Goal: Information Seeking & Learning: Learn about a topic

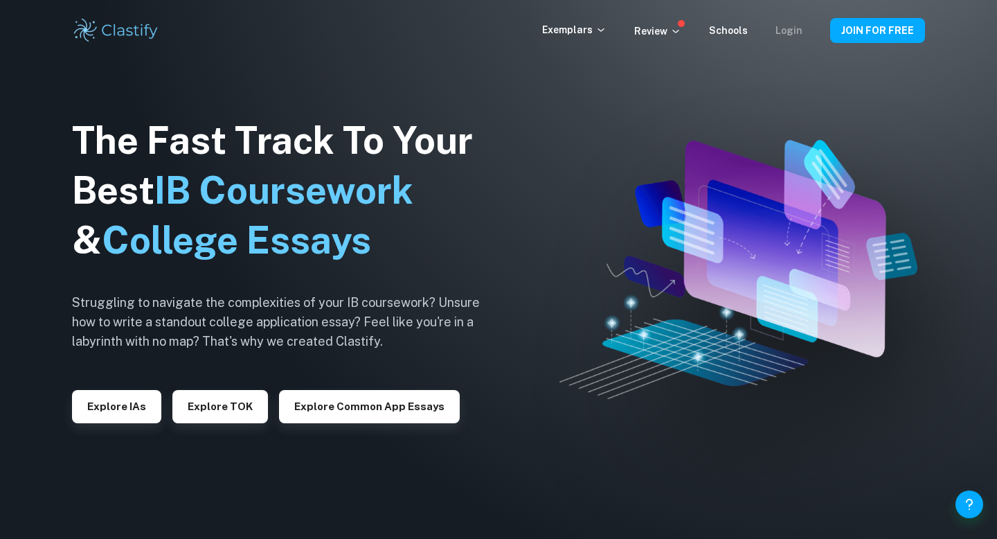
click at [786, 33] on link "Login" at bounding box center [788, 30] width 27 height 11
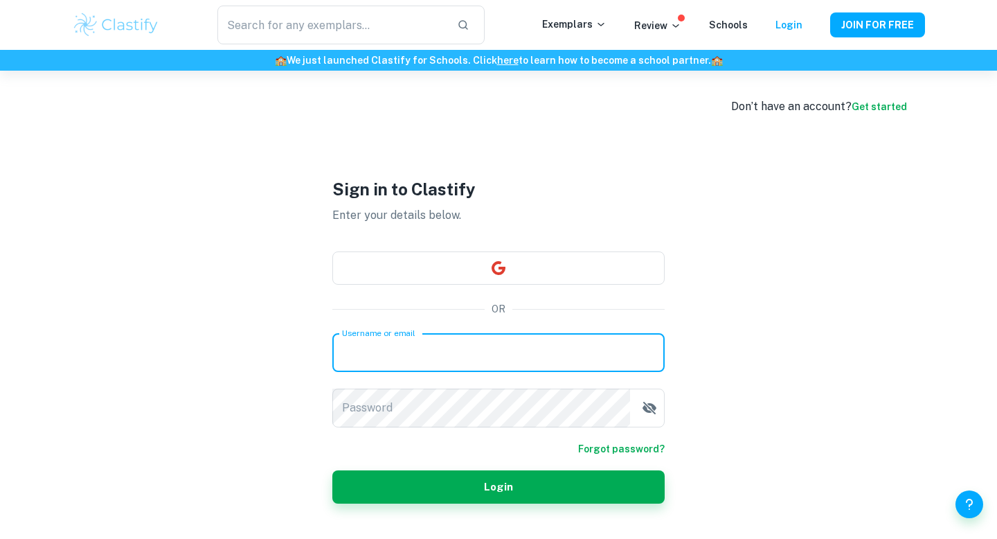
click at [424, 336] on input "Username or email" at bounding box center [498, 352] width 332 height 39
paste input "IBLover9000@gmail.com"
type input "IBLover9000@gmail.com"
click at [419, 350] on div "Username or email Username or email" at bounding box center [498, 352] width 332 height 39
paste input "IBLover9000@gmail.com"
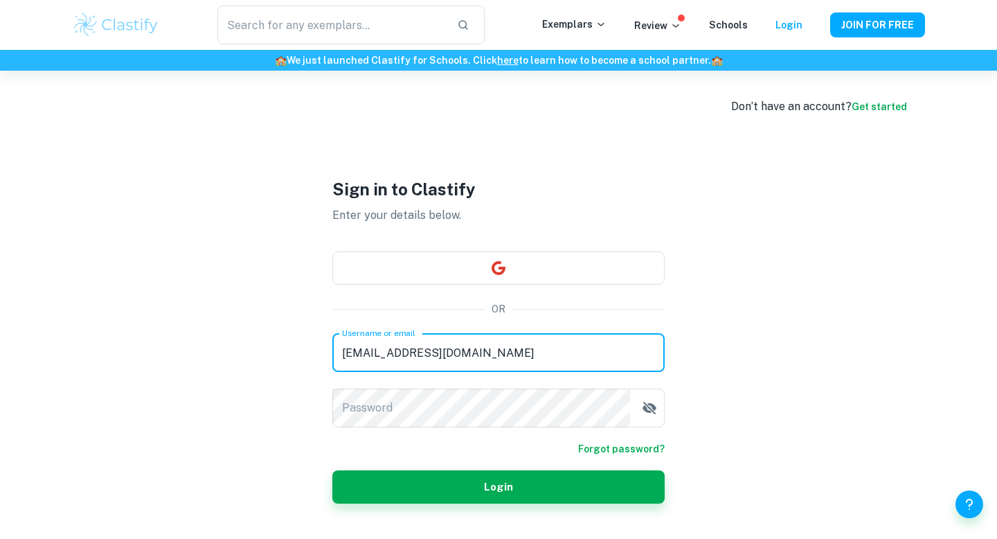
type input "IBLover9000@gmail.com"
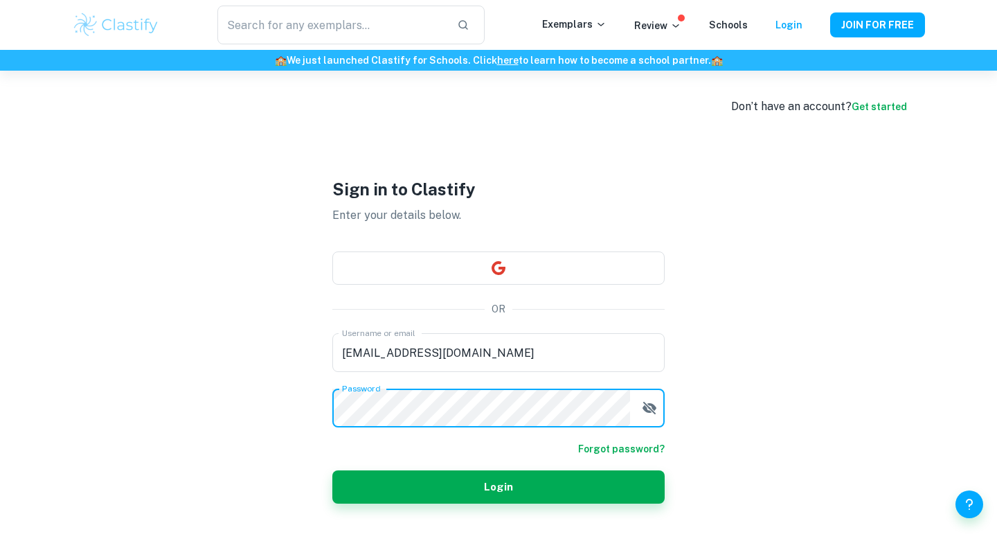
click at [332, 470] on button "Login" at bounding box center [498, 486] width 332 height 33
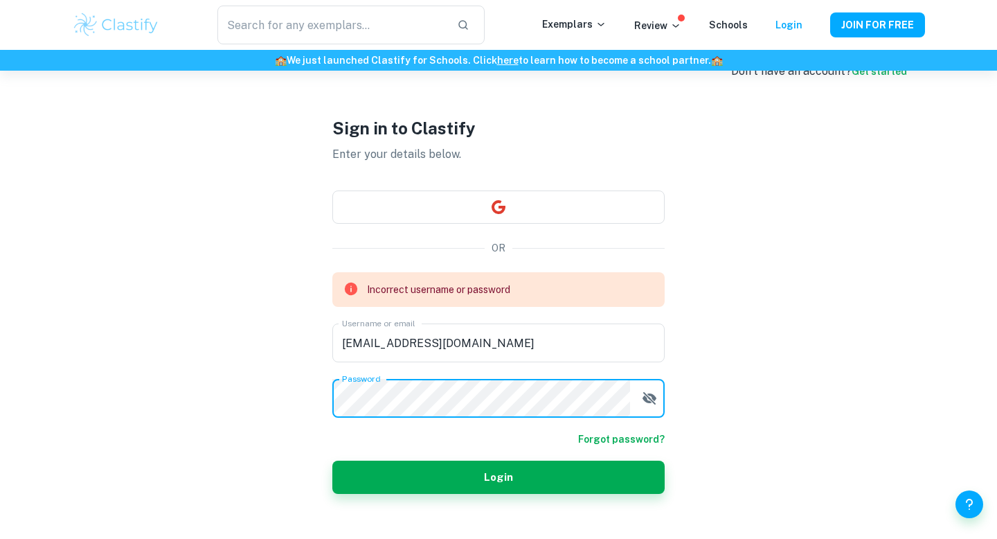
scroll to position [44, 0]
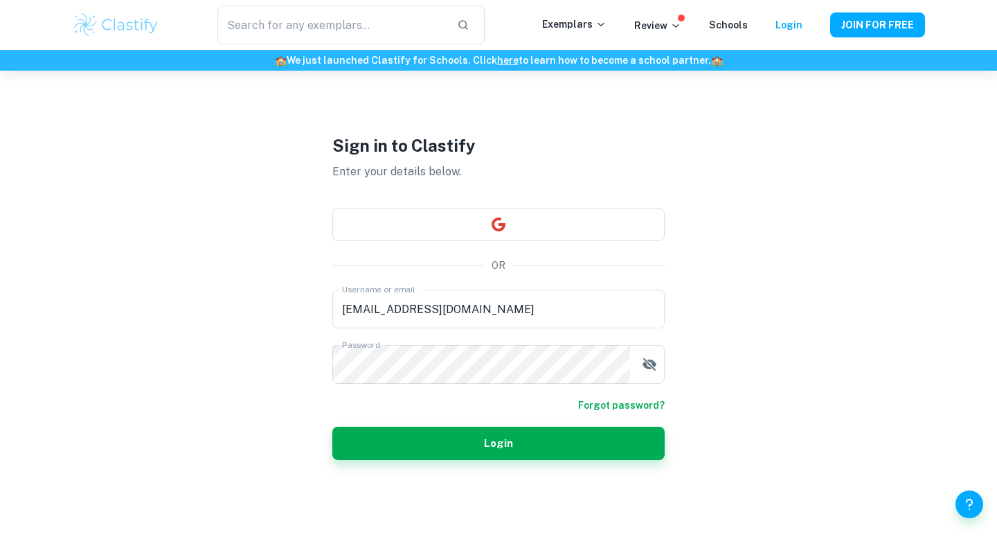
click at [651, 389] on form "Username or email IBLover9000@gmail.com Username or email Password Password For…" at bounding box center [498, 374] width 332 height 170
click at [651, 366] on icon "button" at bounding box center [649, 364] width 14 height 12
click at [651, 366] on icon "button" at bounding box center [649, 364] width 14 height 10
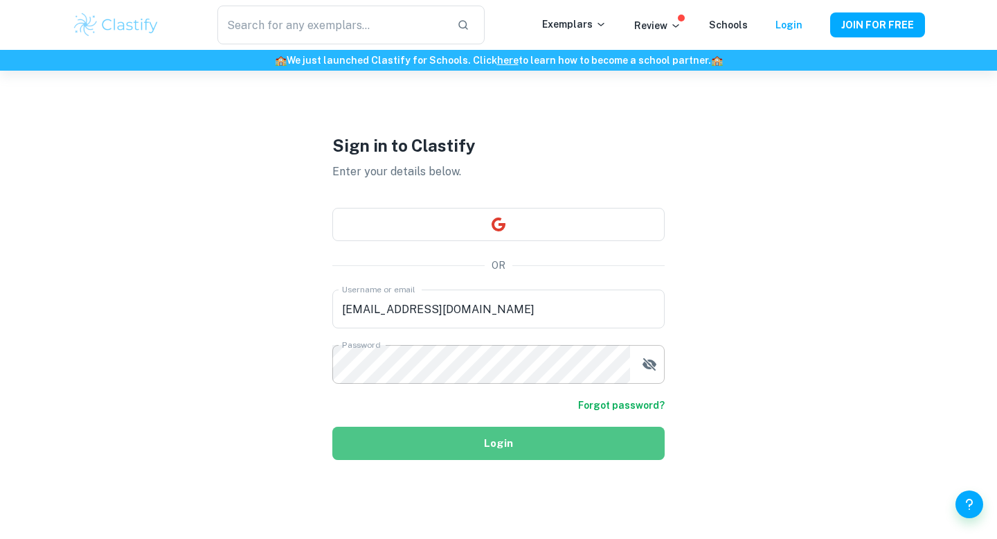
click at [537, 453] on button "Login" at bounding box center [498, 442] width 332 height 33
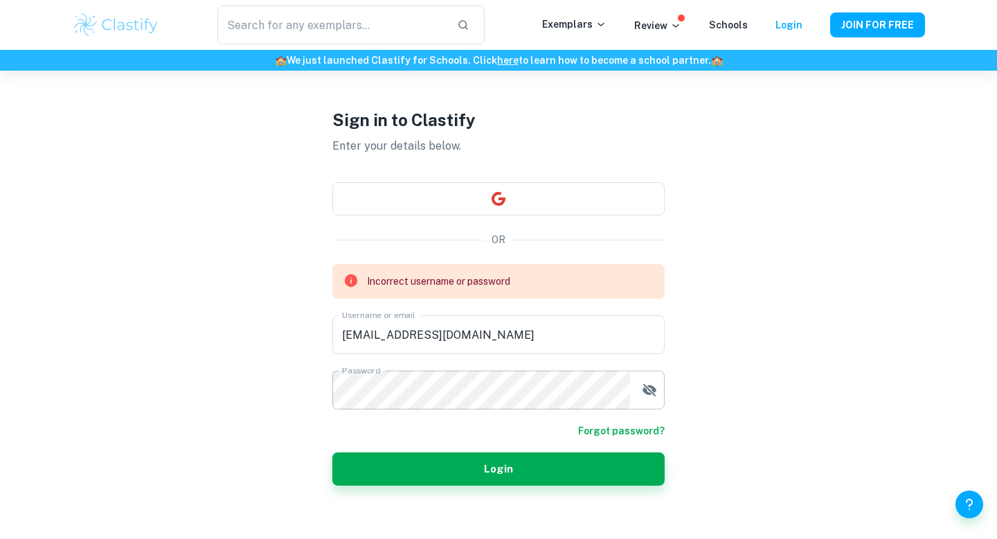
click at [651, 396] on icon "button" at bounding box center [649, 389] width 17 height 17
click at [650, 385] on icon "button" at bounding box center [649, 389] width 14 height 12
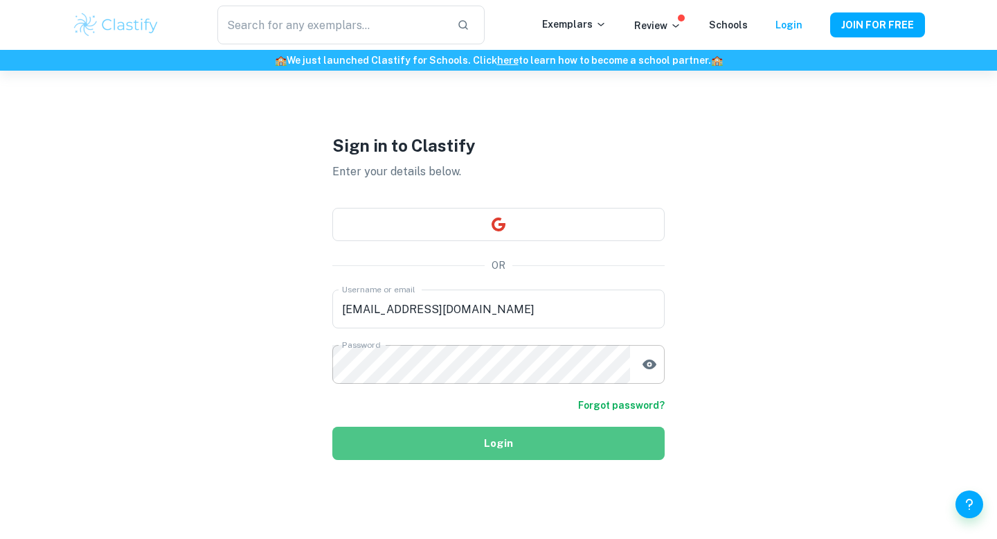
click at [440, 452] on button "Login" at bounding box center [498, 442] width 332 height 33
click at [418, 449] on button "Login" at bounding box center [498, 442] width 332 height 33
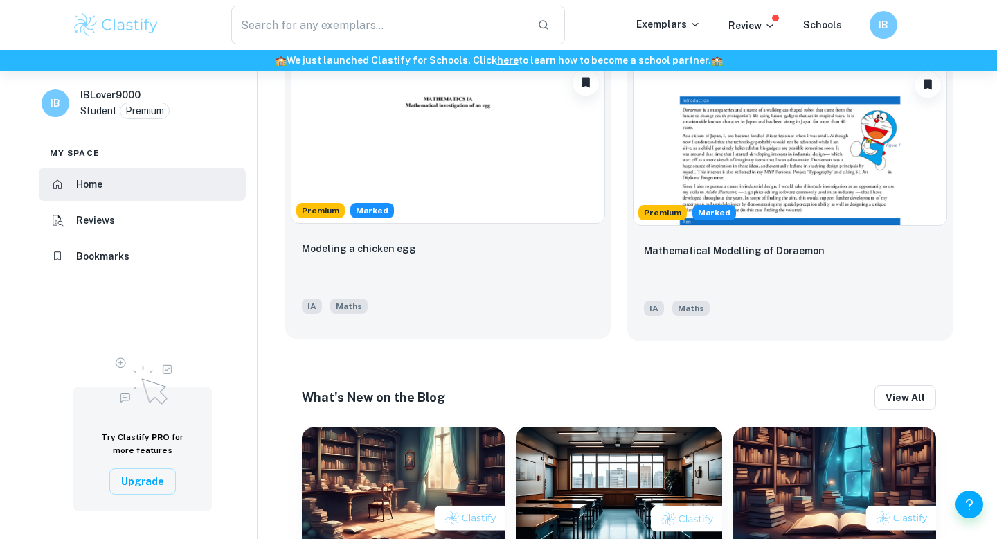
scroll to position [708, 0]
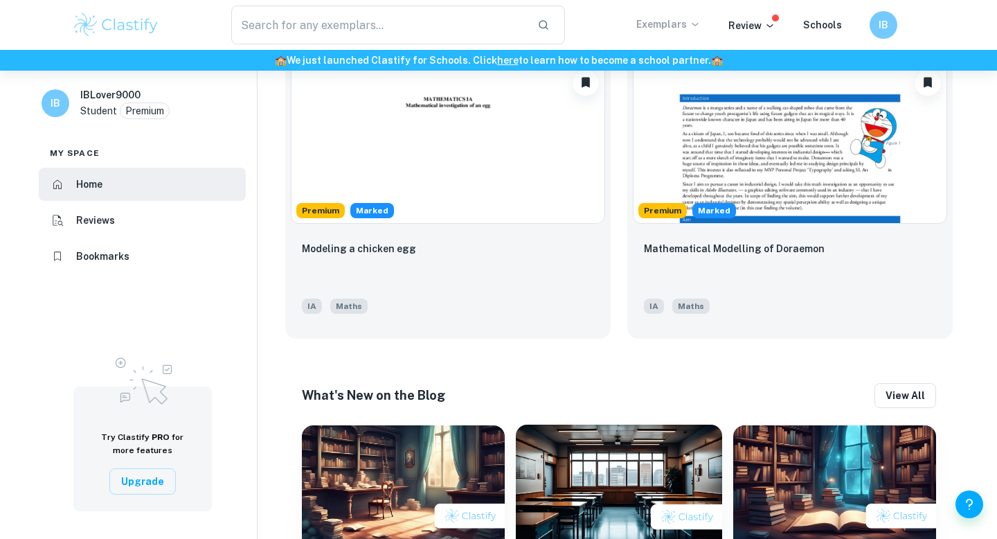
click at [661, 28] on p "Exemplars" at bounding box center [668, 24] width 64 height 15
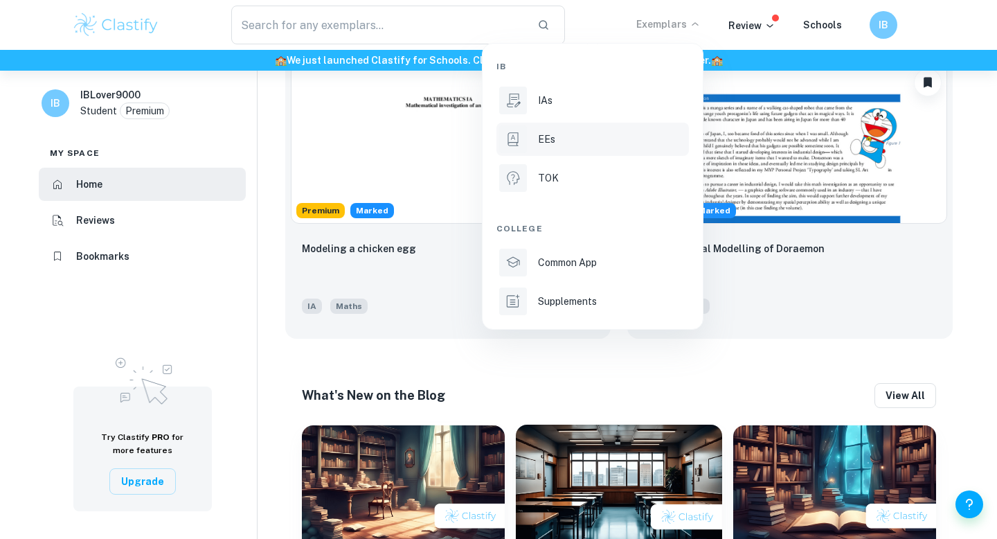
click at [543, 143] on p "EEs" at bounding box center [546, 139] width 17 height 15
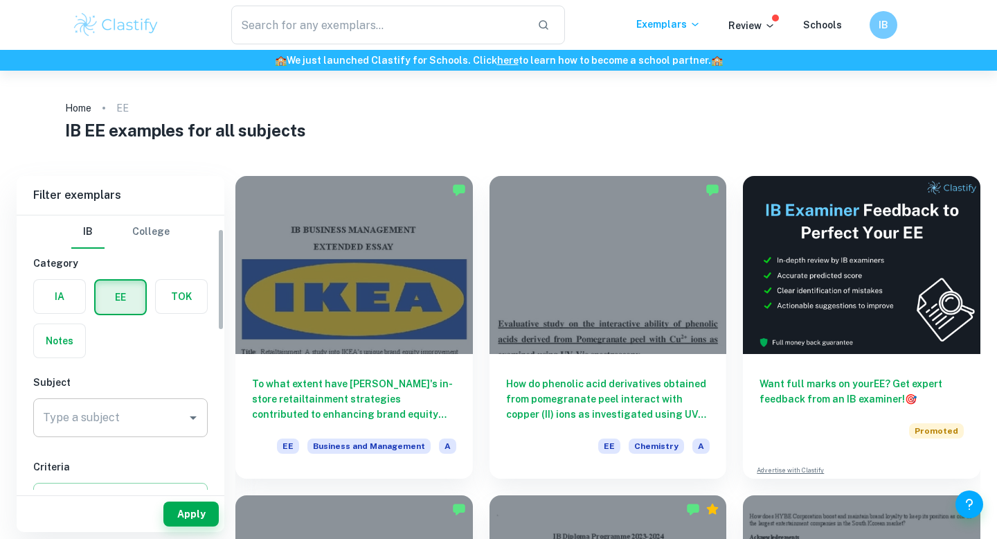
scroll to position [93, 0]
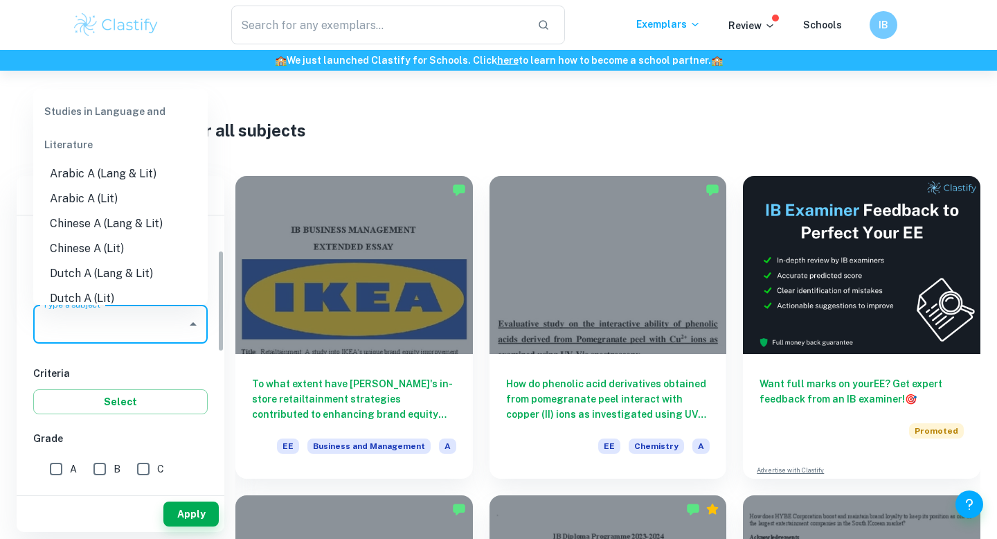
click at [128, 320] on input "Type a subject" at bounding box center [109, 324] width 141 height 26
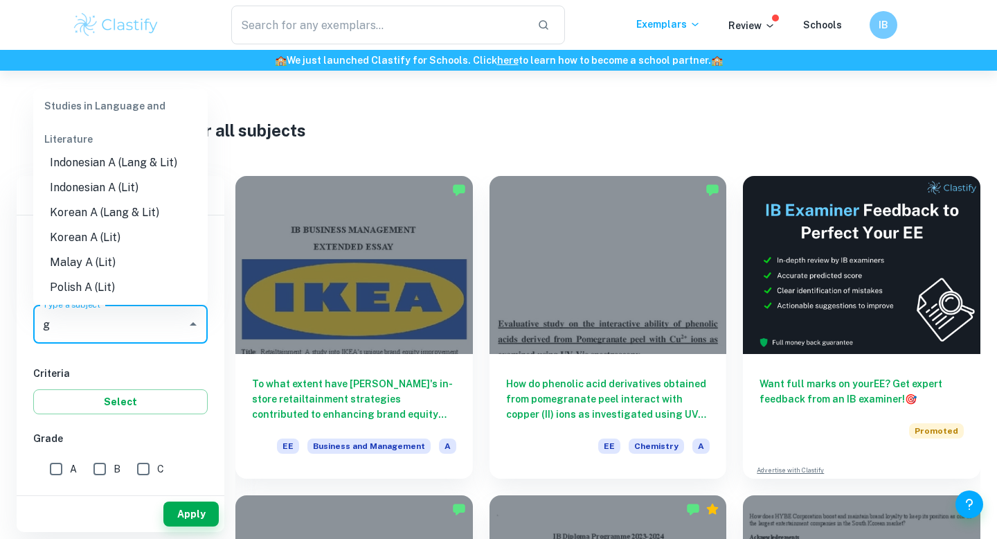
scroll to position [0, 0]
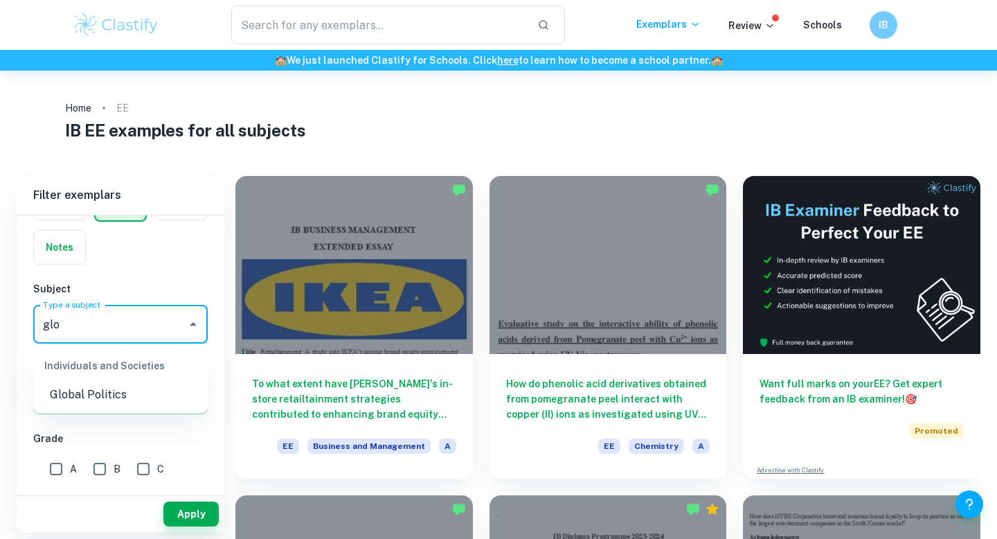
click at [89, 390] on li "Global Politics" at bounding box center [120, 394] width 174 height 25
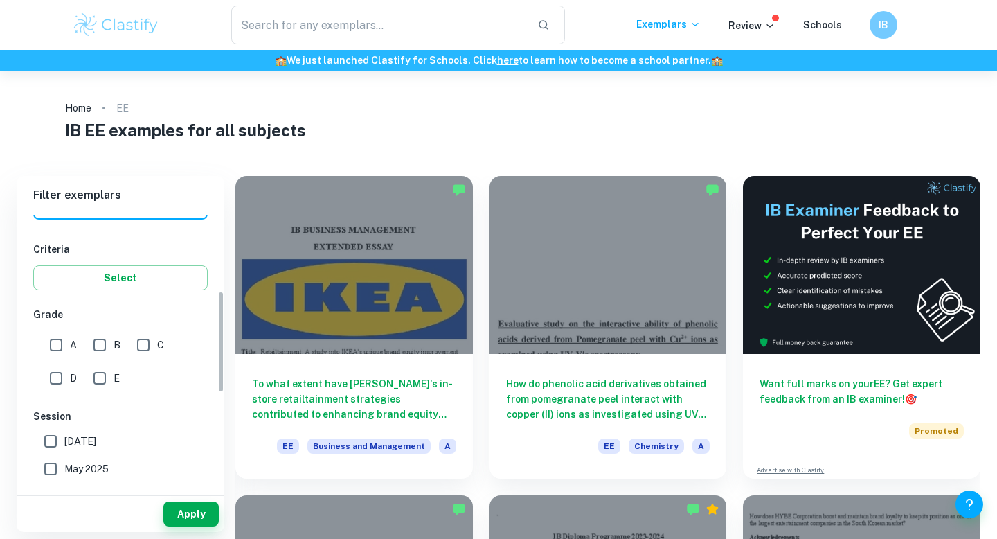
scroll to position [226, 0]
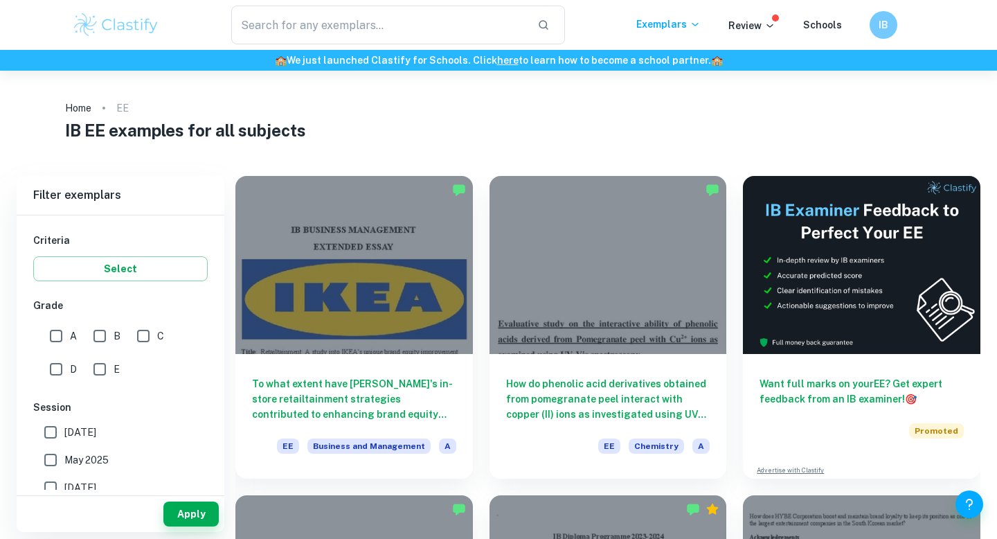
type input "Global Politics"
click at [62, 343] on input "A" at bounding box center [56, 336] width 28 height 28
checkbox input "true"
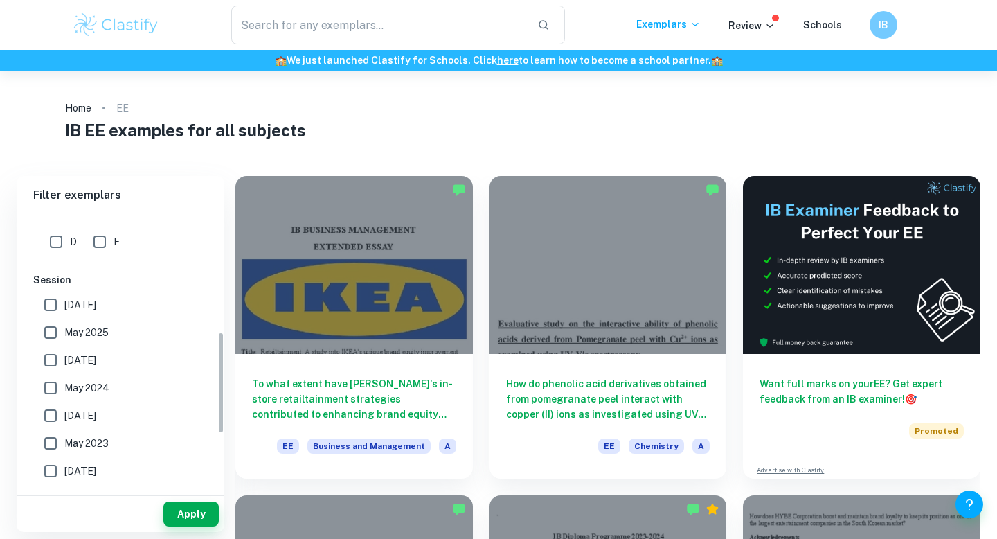
scroll to position [368, 0]
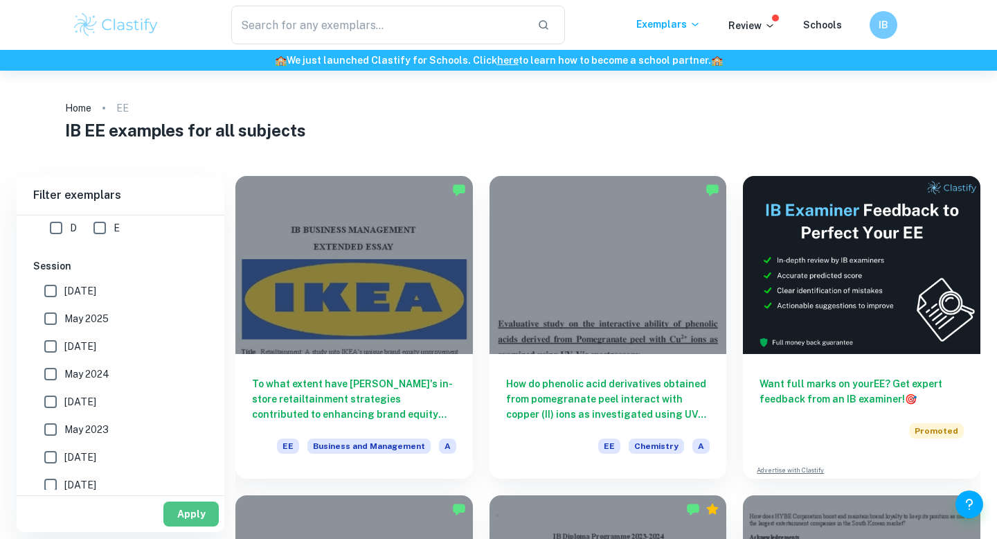
click at [181, 518] on button "Apply" at bounding box center [190, 513] width 55 height 25
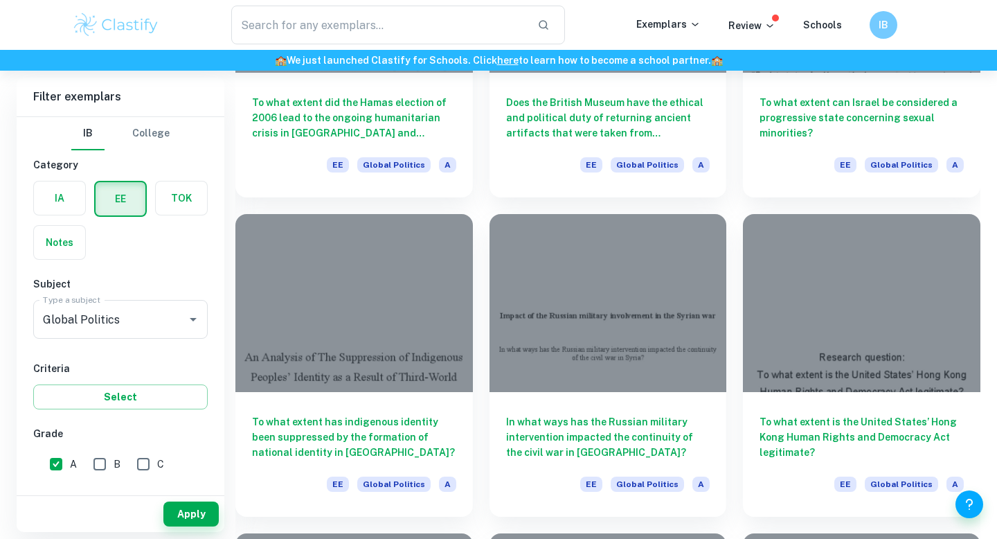
scroll to position [613, 0]
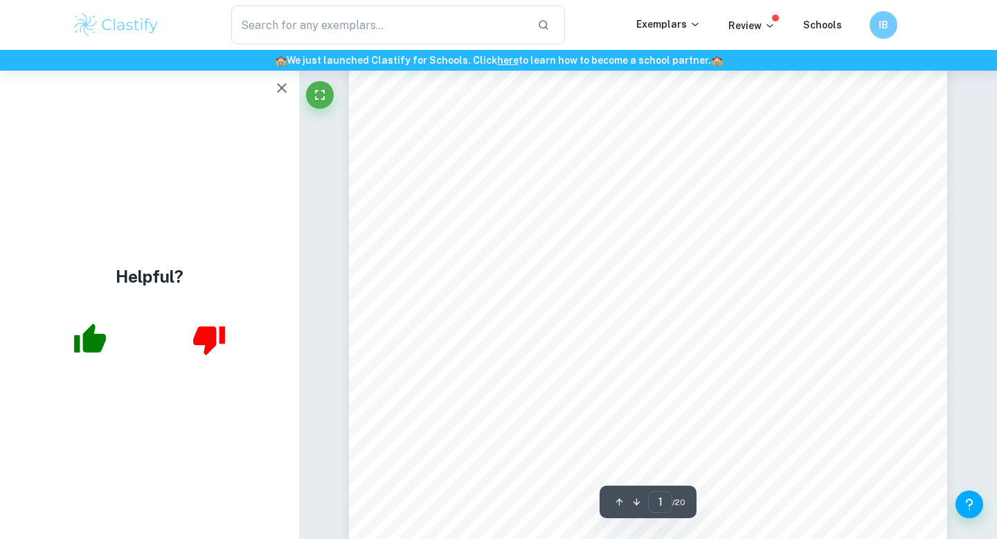
scroll to position [228, 0]
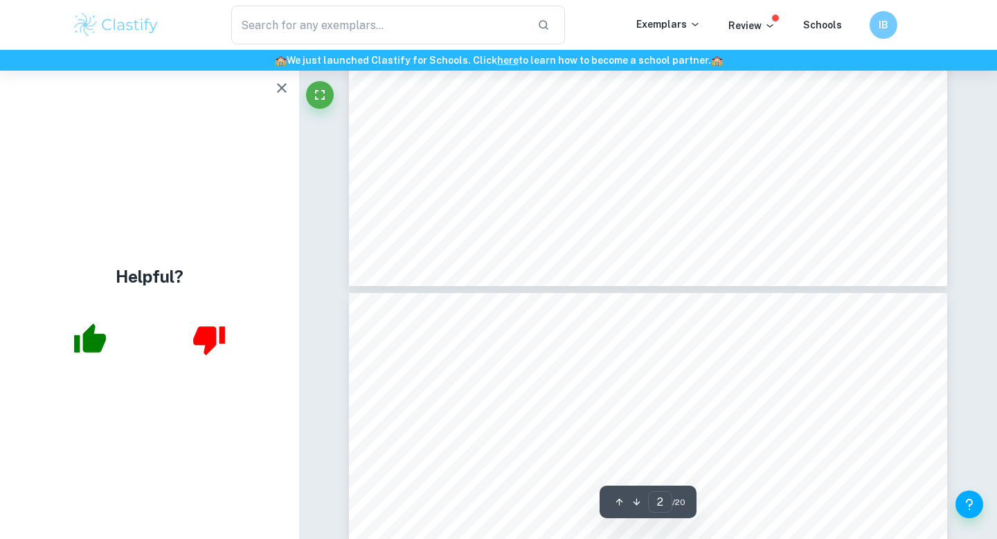
type input "3"
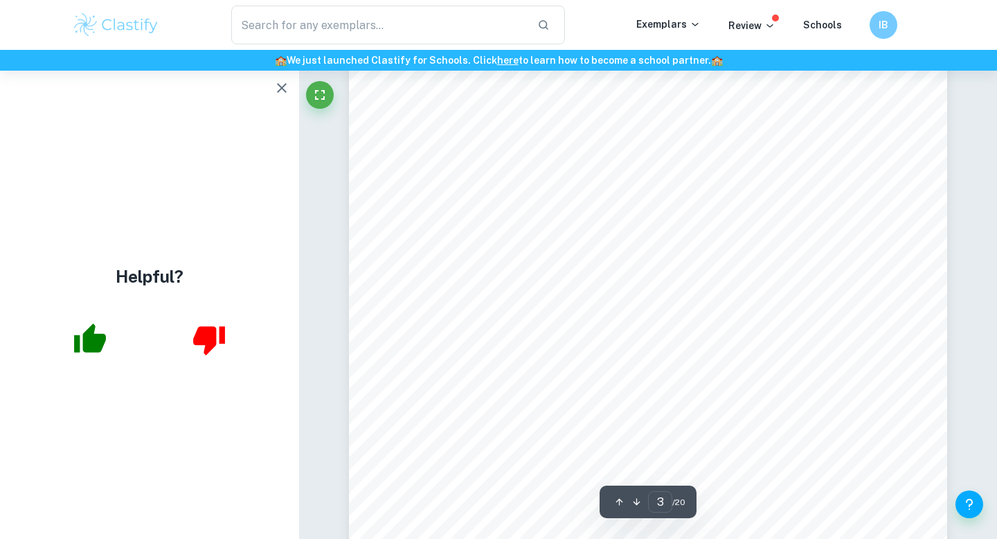
scroll to position [1866, 0]
